Goal: Task Accomplishment & Management: Use online tool/utility

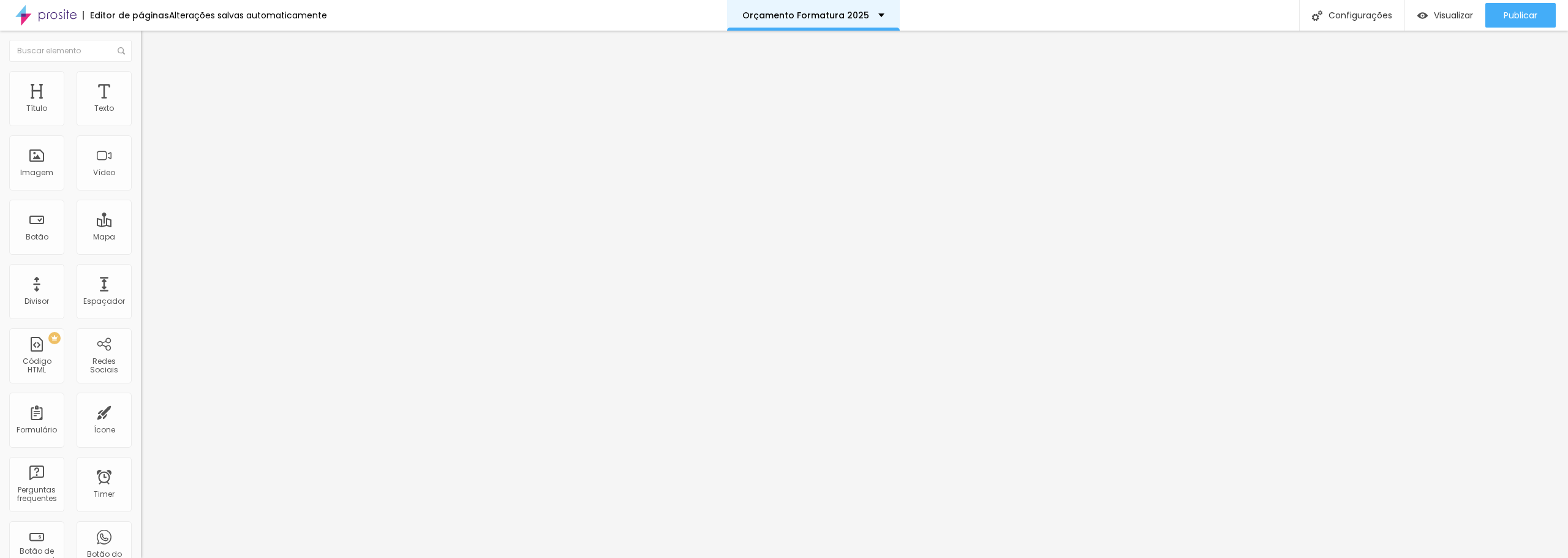
click at [847, 11] on p "Orçamento Formatura 2025" at bounding box center [805, 15] width 127 height 9
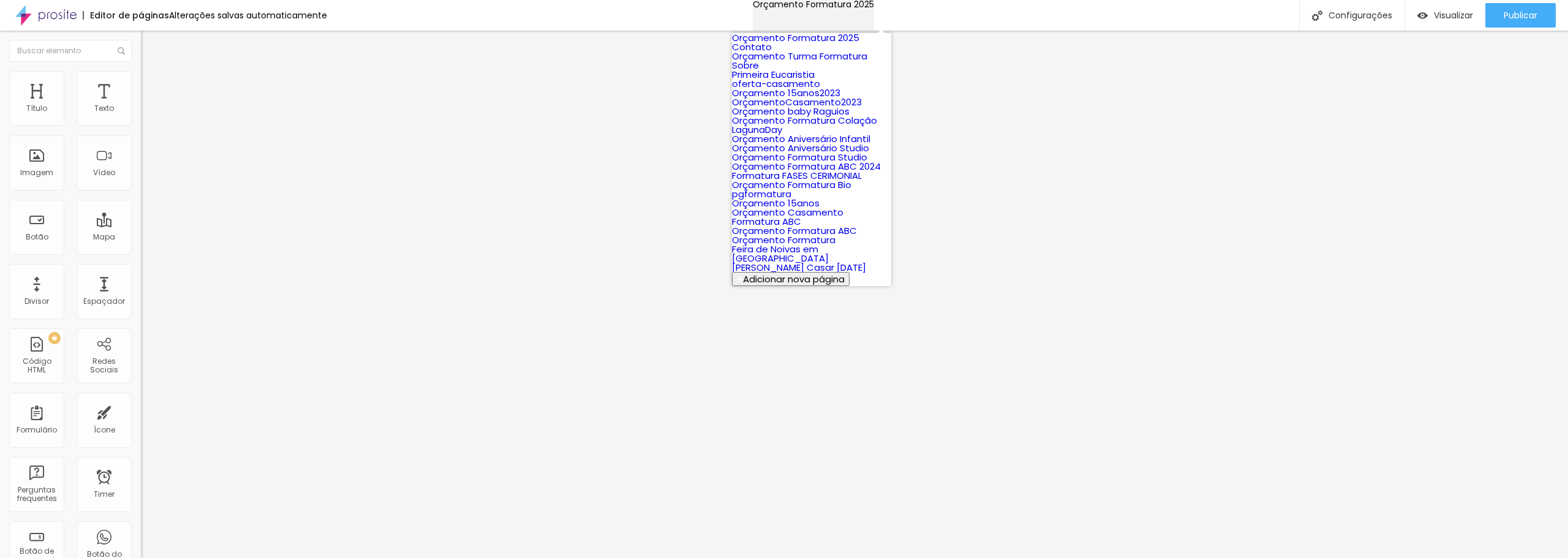
click at [857, 9] on div "Orçamento Formatura 2025" at bounding box center [814, 4] width 121 height 9
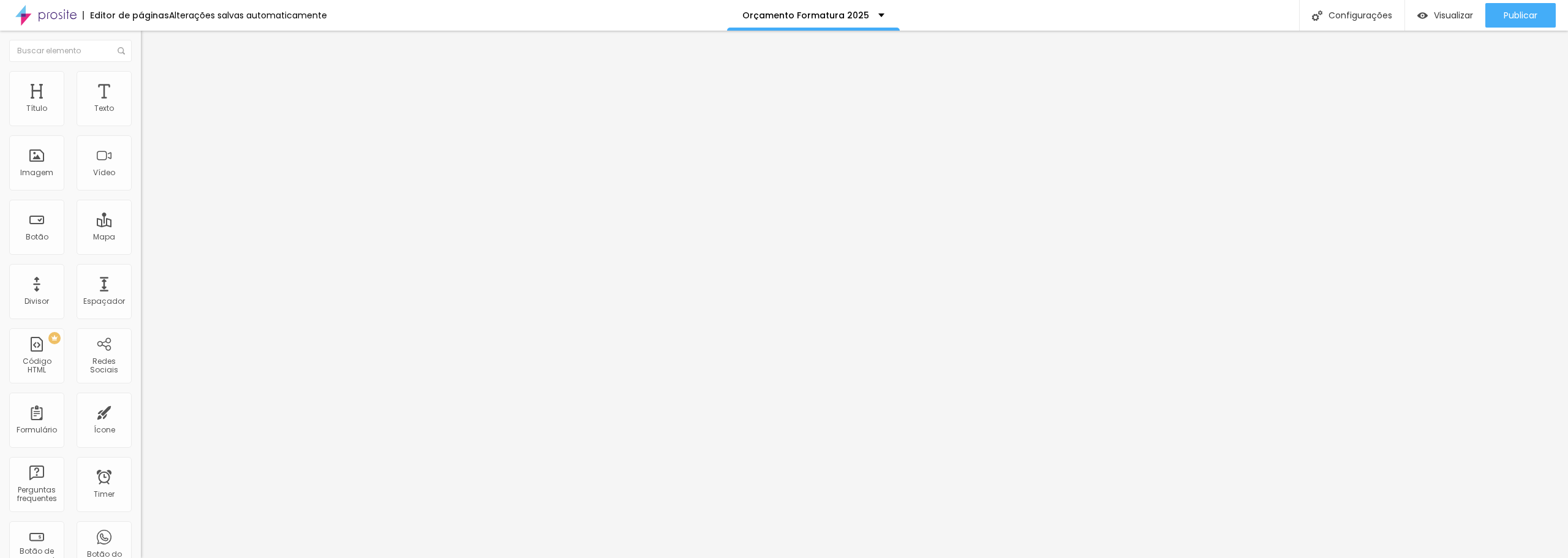
click at [155, 14] on div "Editor de páginas" at bounding box center [126, 15] width 87 height 9
click at [237, 15] on div "Alterações salvas automaticamente" at bounding box center [248, 15] width 158 height 9
click at [141, 104] on div "Trocar imagem" at bounding box center [211, 100] width 141 height 9
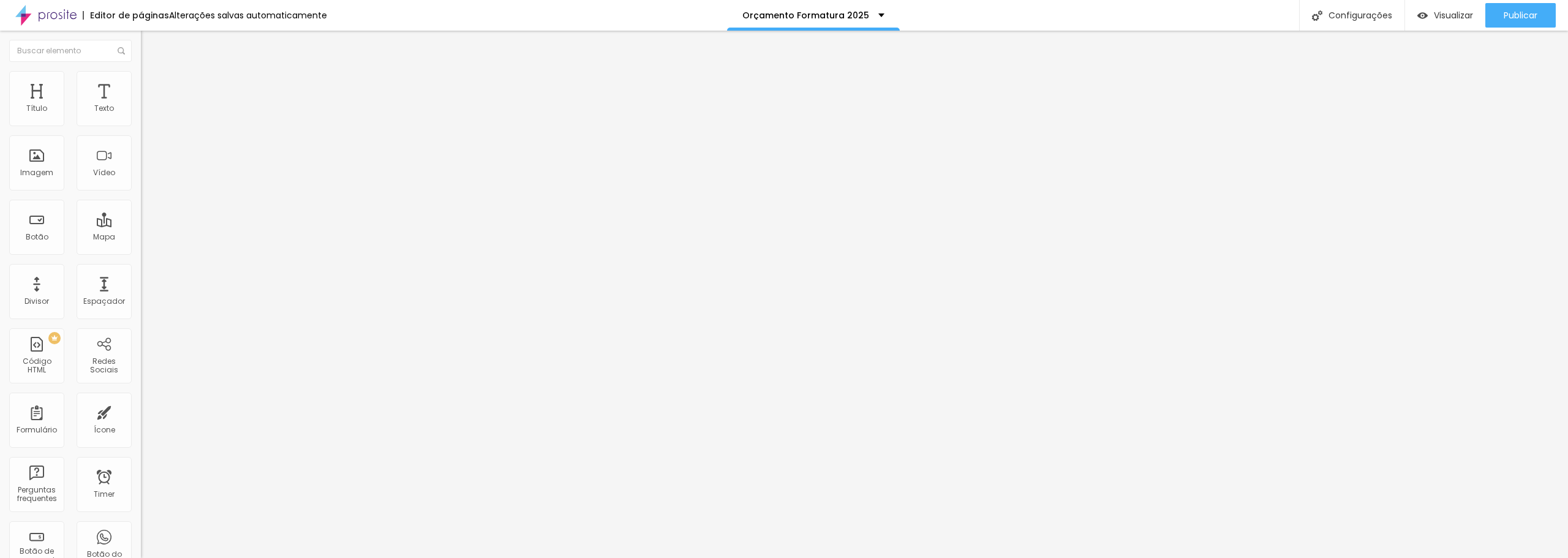
click at [141, 106] on span "Trocar imagem" at bounding box center [175, 100] width 67 height 10
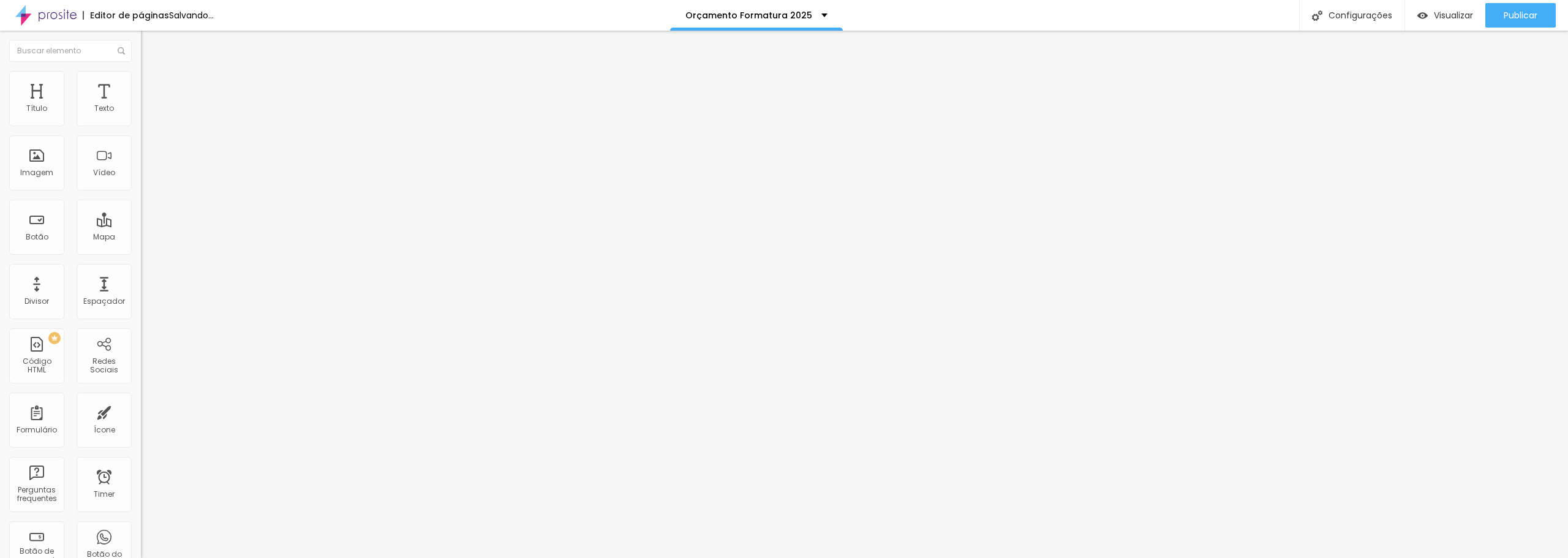
scroll to position [184, 0]
click at [141, 106] on span "Trocar imagem" at bounding box center [175, 100] width 67 height 10
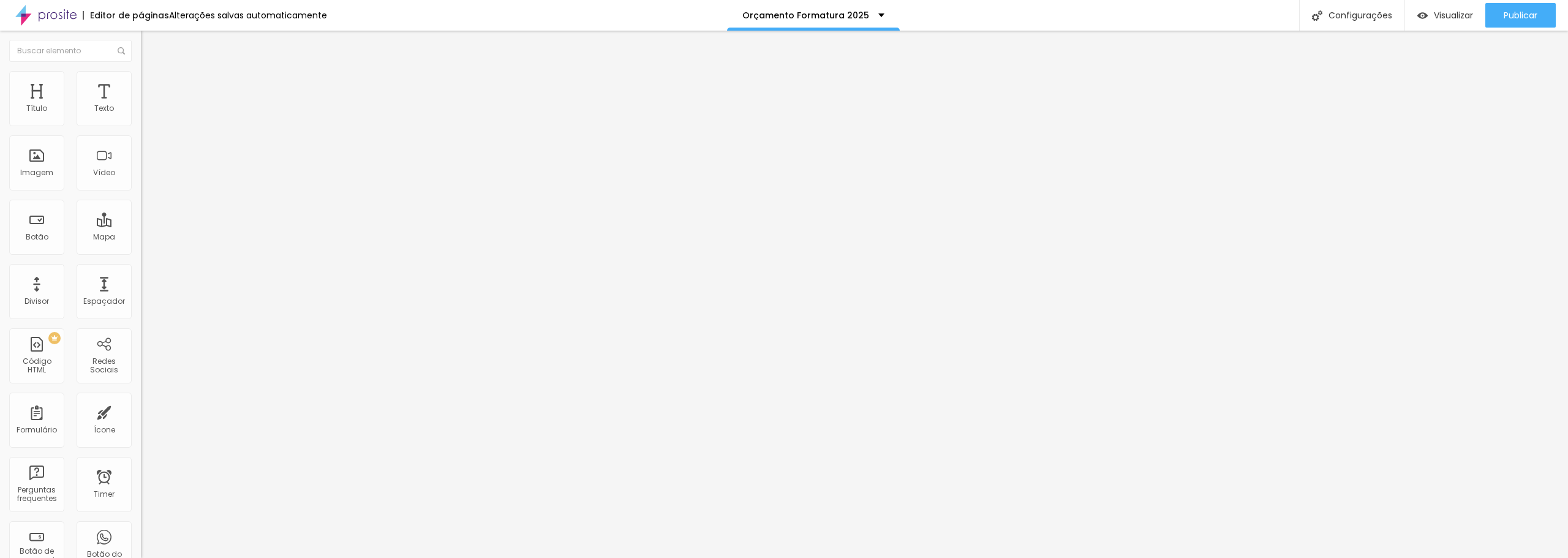
click at [1519, 14] on span "Publicar" at bounding box center [1521, 15] width 34 height 10
click at [1507, 18] on span "Publicar" at bounding box center [1521, 15] width 34 height 10
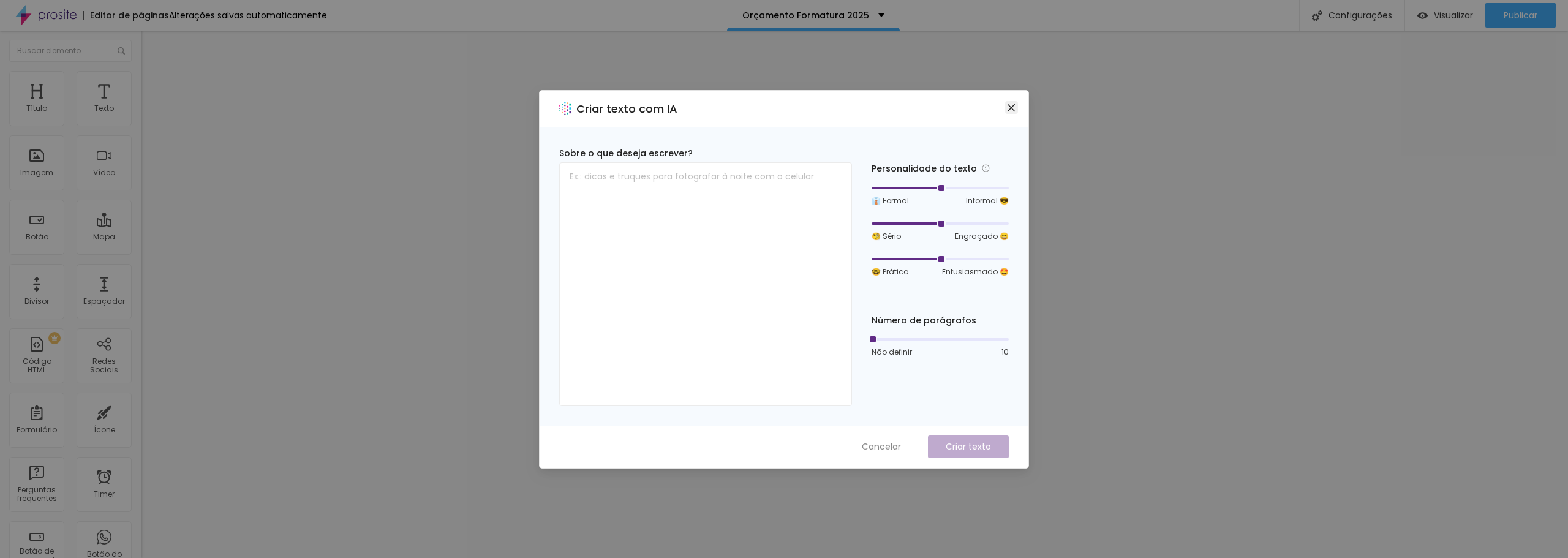
click at [1012, 104] on icon "close" at bounding box center [1012, 108] width 10 height 10
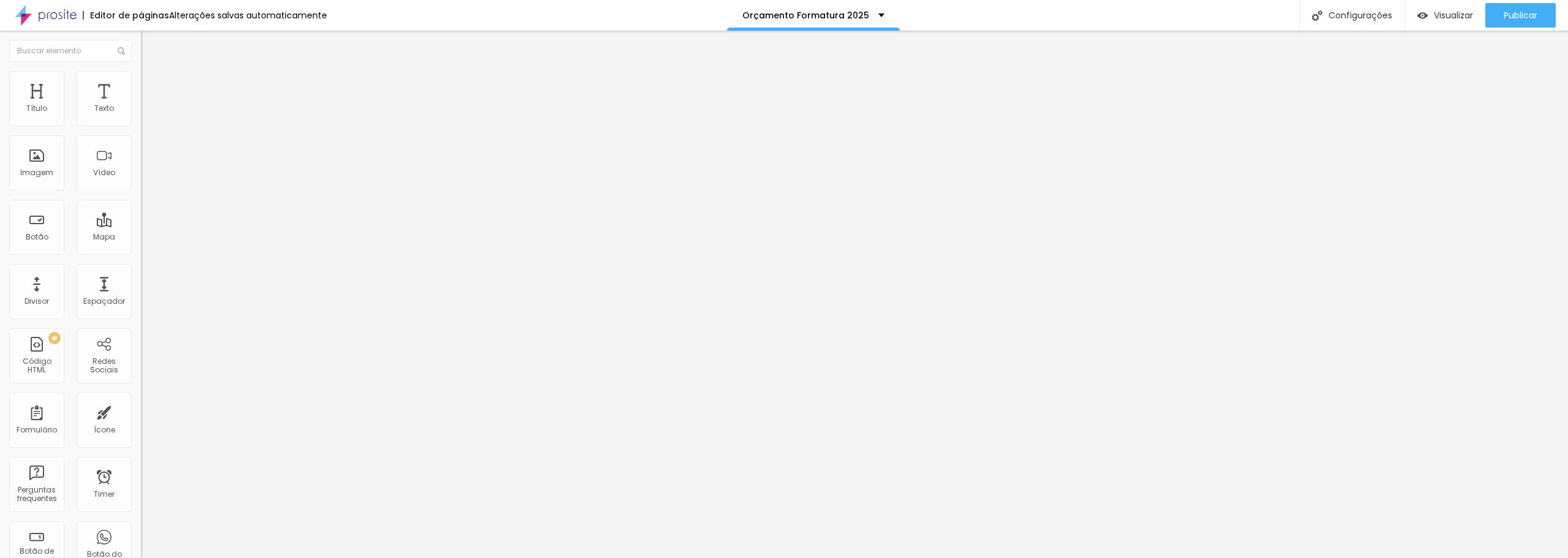
click at [141, 130] on span "Editar perguntas" at bounding box center [176, 124] width 70 height 10
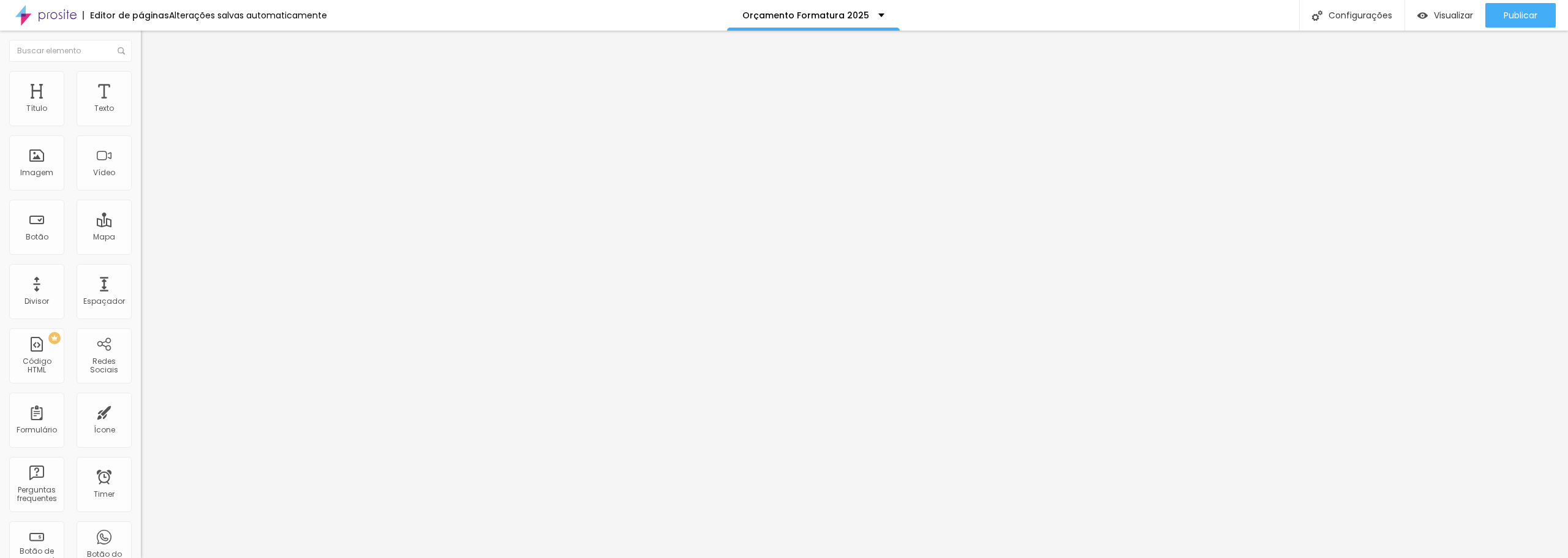
click at [1517, 17] on span "Publicar" at bounding box center [1521, 15] width 34 height 10
click at [1462, 18] on span "Visualizar" at bounding box center [1454, 15] width 39 height 10
click at [1517, 18] on span "Publicar" at bounding box center [1521, 15] width 34 height 10
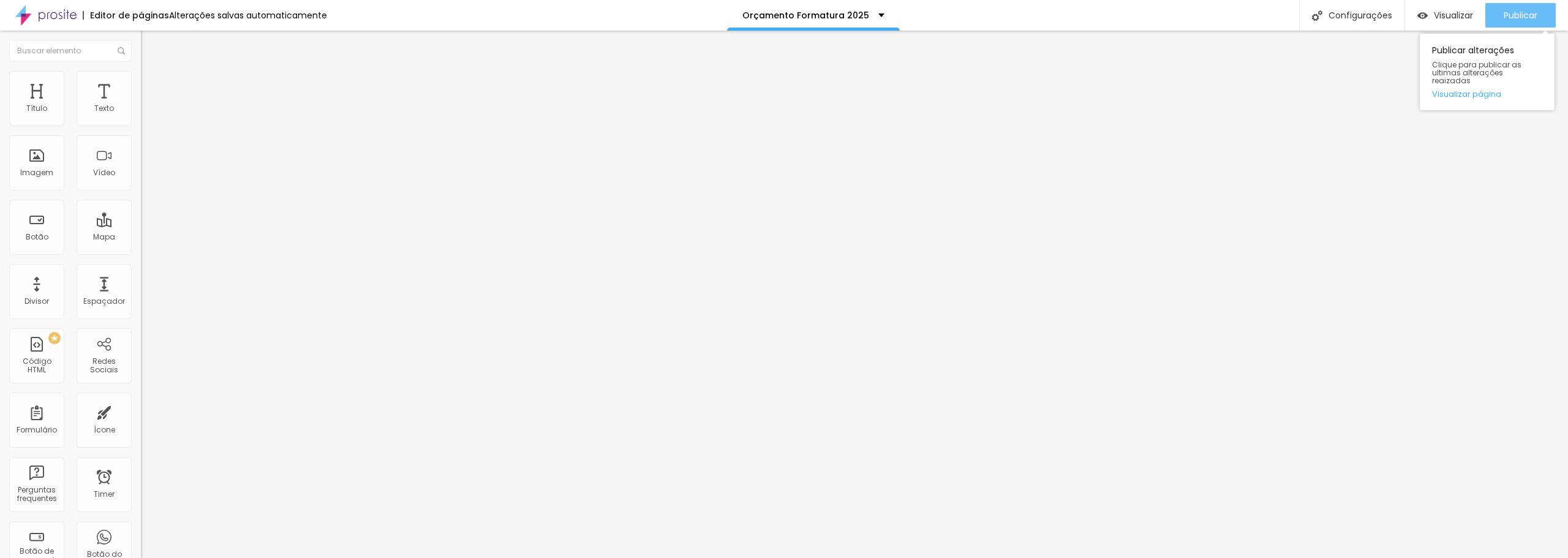
click at [1524, 13] on span "Publicar" at bounding box center [1521, 15] width 34 height 10
click at [1535, 17] on span "Publicar" at bounding box center [1521, 15] width 34 height 10
click at [150, 45] on img "button" at bounding box center [155, 45] width 10 height 10
click at [1437, 14] on span "Visualizar" at bounding box center [1454, 15] width 39 height 10
click at [141, 159] on div at bounding box center [211, 154] width 141 height 94
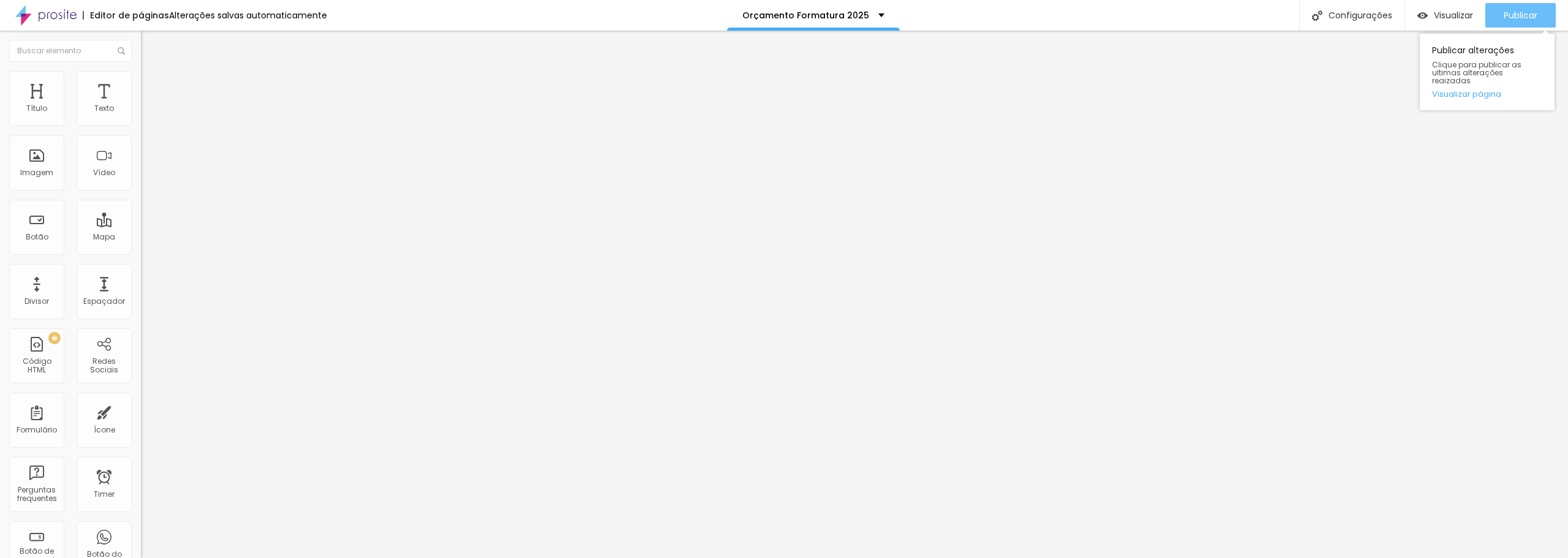
click at [1506, 13] on span "Publicar" at bounding box center [1521, 15] width 34 height 10
click at [1426, 14] on div "Visualizar" at bounding box center [1435, 15] width 56 height 10
click at [1502, 10] on button "Publicar" at bounding box center [1521, 15] width 70 height 25
click at [1517, 12] on span "Publicar" at bounding box center [1521, 15] width 34 height 10
click at [46, 365] on div "Código HTML" at bounding box center [36, 366] width 49 height 18
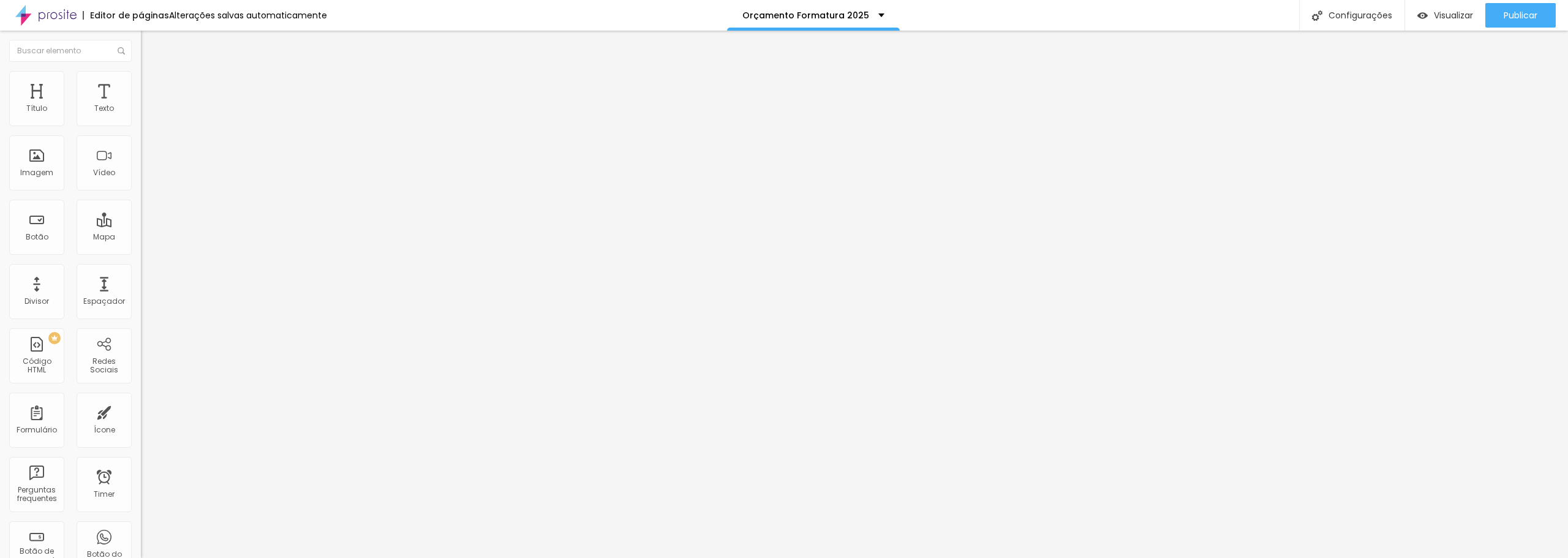
click at [141, 176] on div at bounding box center [211, 154] width 141 height 94
click at [141, 106] on img at bounding box center [145, 102] width 8 height 8
drag, startPoint x: 601, startPoint y: 241, endPoint x: 649, endPoint y: 283, distance: 63.8
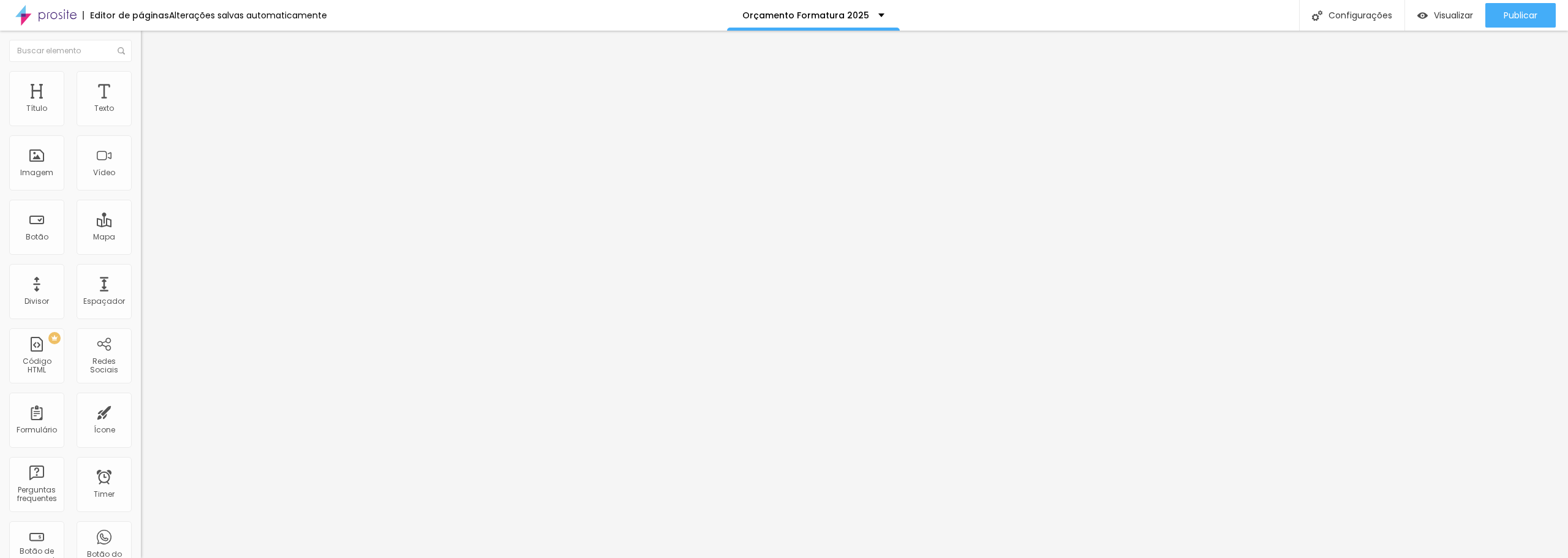
scroll to position [6669, 0]
click at [141, 107] on div "34839 caracteres" at bounding box center [211, 98] width 141 height 16
click at [141, 106] on img at bounding box center [145, 102] width 8 height 8
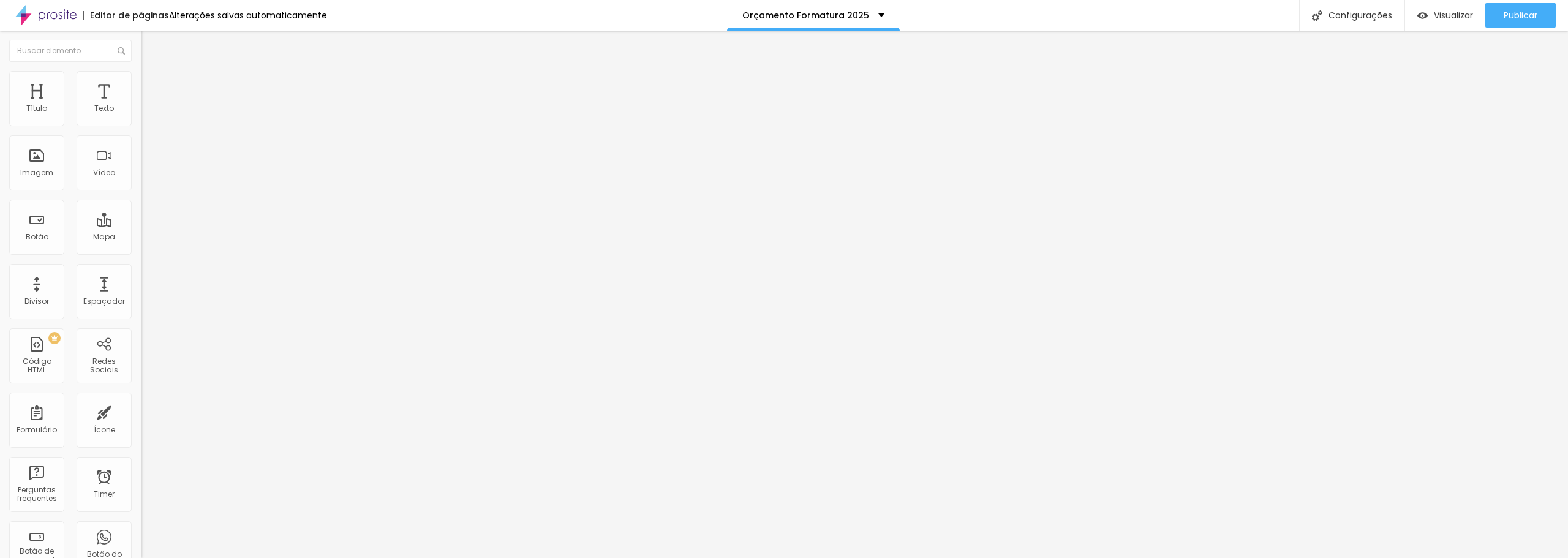
click at [1019, 557] on div "Código HTML" at bounding box center [784, 567] width 1568 height 18
click at [141, 169] on div "}) . format ( value ) ; } // Initialize updateSummary ( ) ; </ script > </ body…" at bounding box center [644, 149] width 1007 height 85
click at [32, 360] on div "Código HTML" at bounding box center [36, 366] width 49 height 18
click at [141, 199] on div at bounding box center [211, 154] width 141 height 94
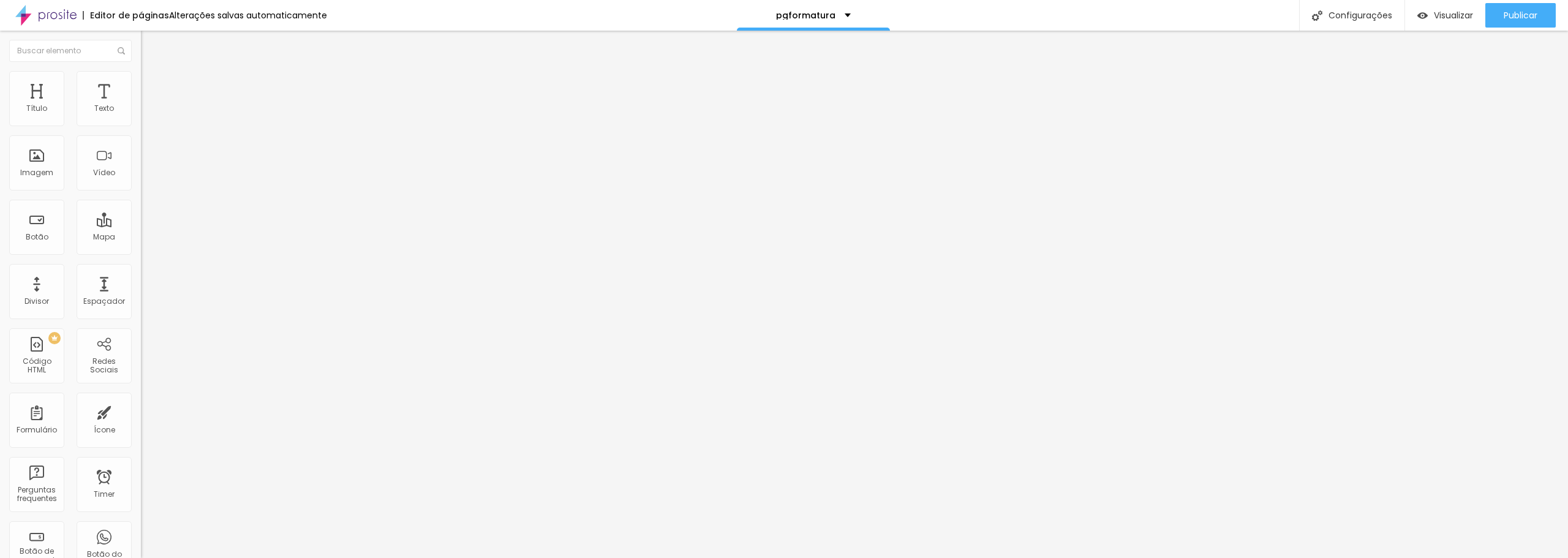
scroll to position [6704, 0]
click at [141, 106] on img at bounding box center [145, 102] width 8 height 8
drag, startPoint x: 625, startPoint y: 262, endPoint x: 719, endPoint y: 257, distance: 94.1
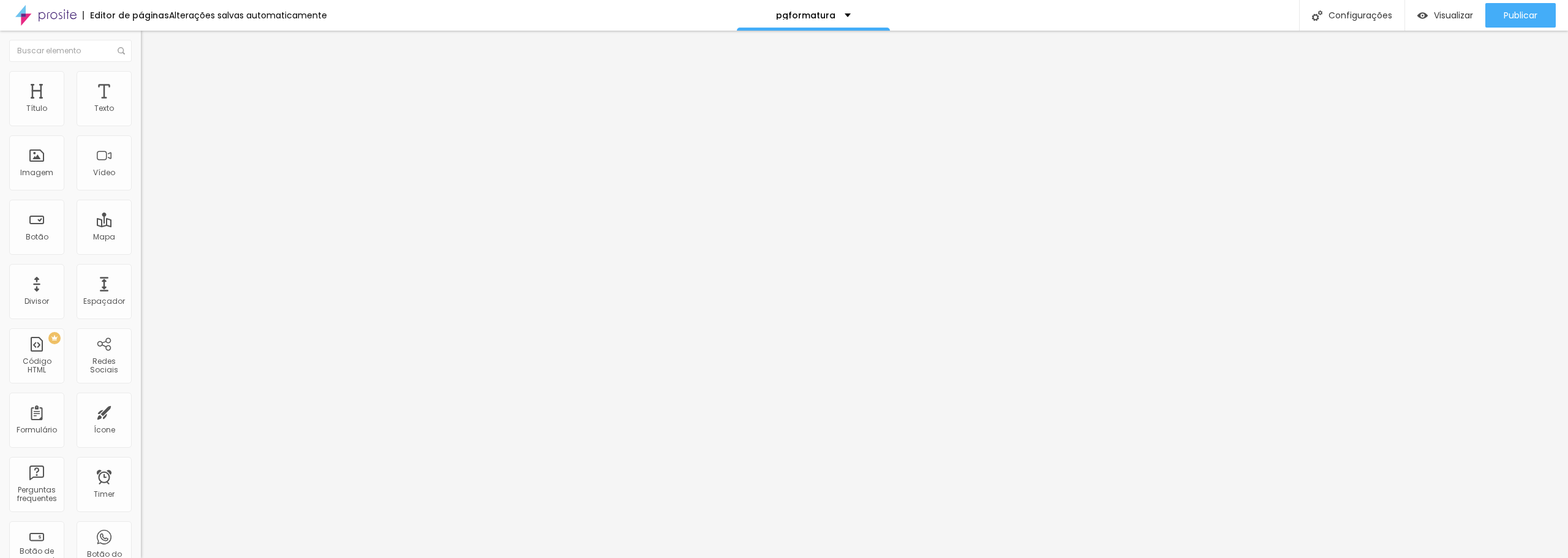
drag, startPoint x: 617, startPoint y: 262, endPoint x: 759, endPoint y: 260, distance: 142.0
drag, startPoint x: 872, startPoint y: 255, endPoint x: 608, endPoint y: 260, distance: 264.0
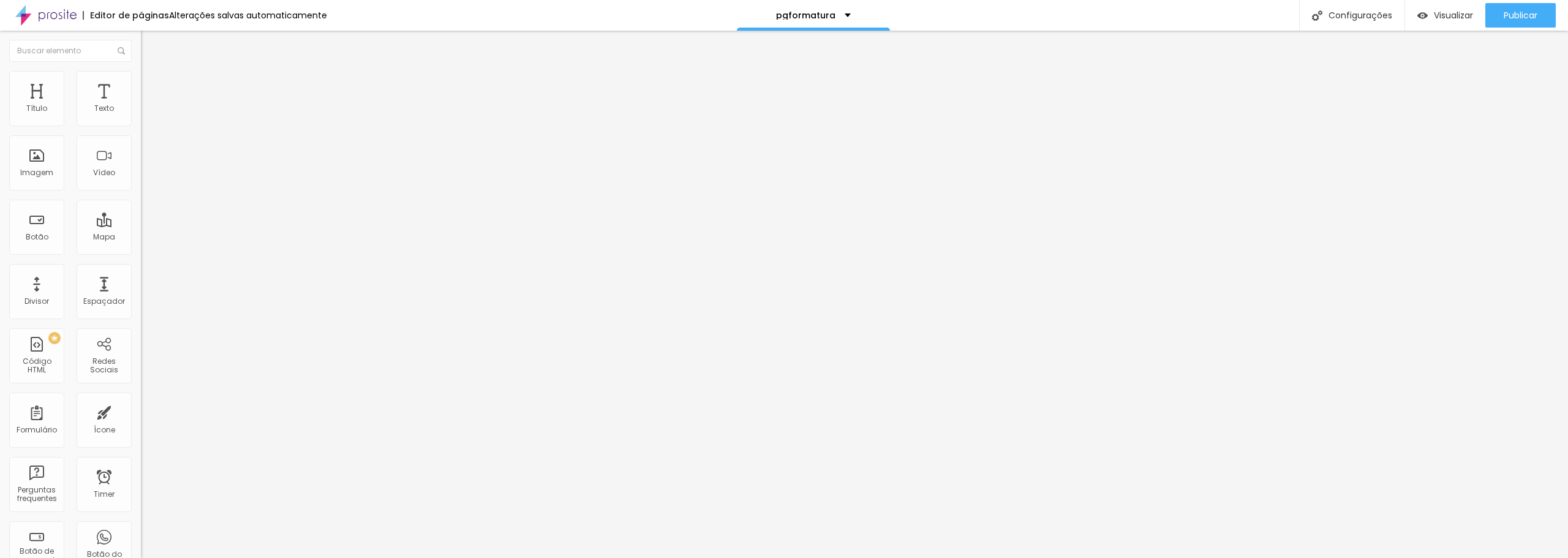
scroll to position [6712, 0]
click at [1528, 8] on div "Publicar" at bounding box center [1521, 15] width 34 height 25
click at [1440, 19] on span "Visualizar" at bounding box center [1443, 15] width 39 height 10
click at [141, 164] on div "}) . format ( value ) ; } // Initialize updateSummary ( ) ; </ script > </ body…" at bounding box center [644, 149] width 1007 height 85
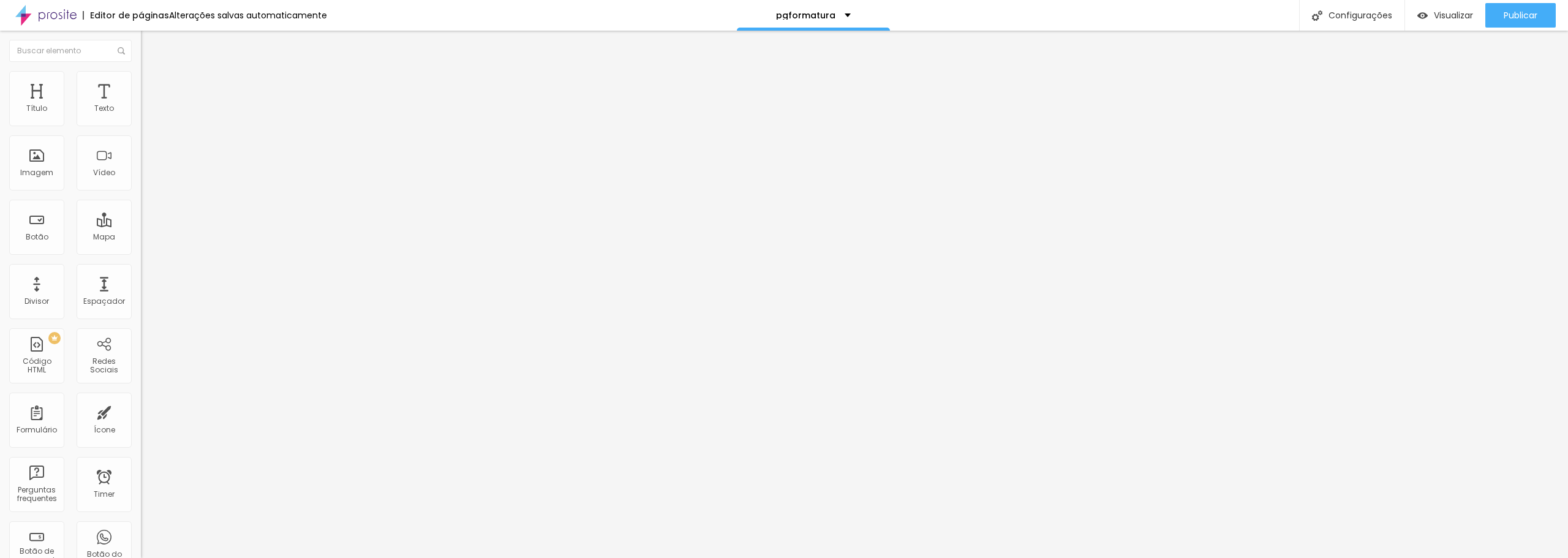
scroll to position [7801, 0]
click at [141, 107] on div "41194 caracteres" at bounding box center [211, 98] width 141 height 16
click at [141, 106] on img at bounding box center [145, 102] width 8 height 8
drag, startPoint x: 614, startPoint y: 259, endPoint x: 901, endPoint y: 256, distance: 287.0
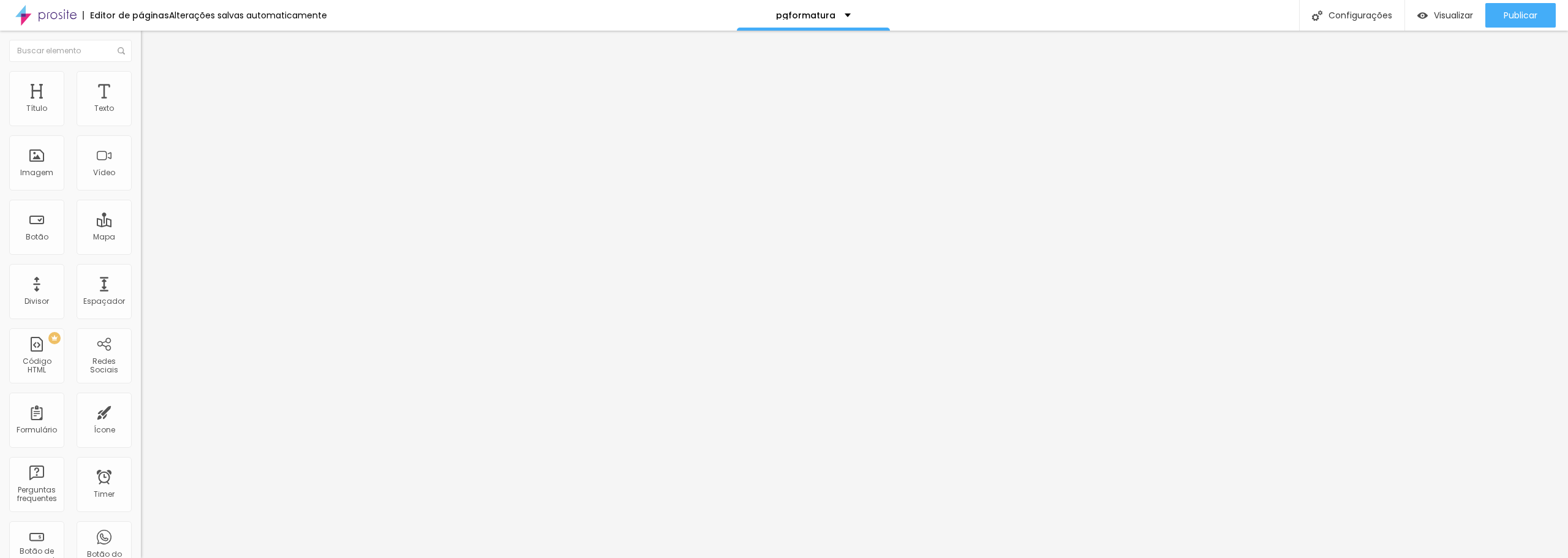
click at [1522, 4] on div "Publicar" at bounding box center [1521, 15] width 34 height 25
